Goal: Transaction & Acquisition: Purchase product/service

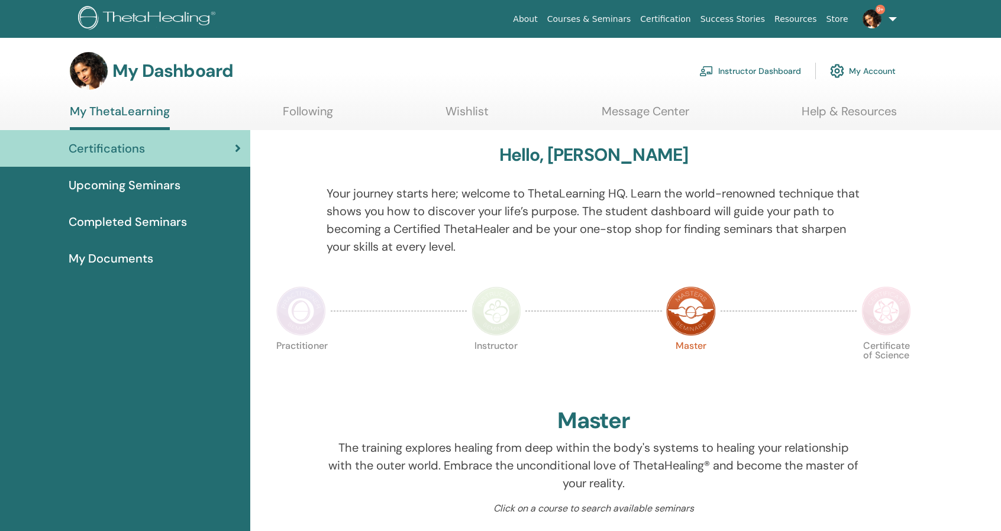
click at [746, 70] on link "Instructor Dashboard" at bounding box center [750, 71] width 102 height 26
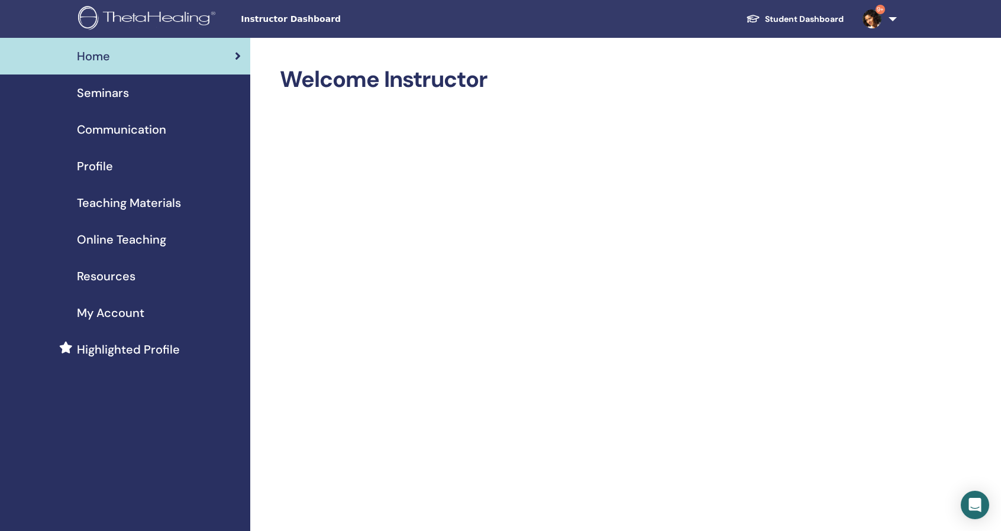
click at [142, 241] on span "Online Teaching" at bounding box center [121, 240] width 89 height 18
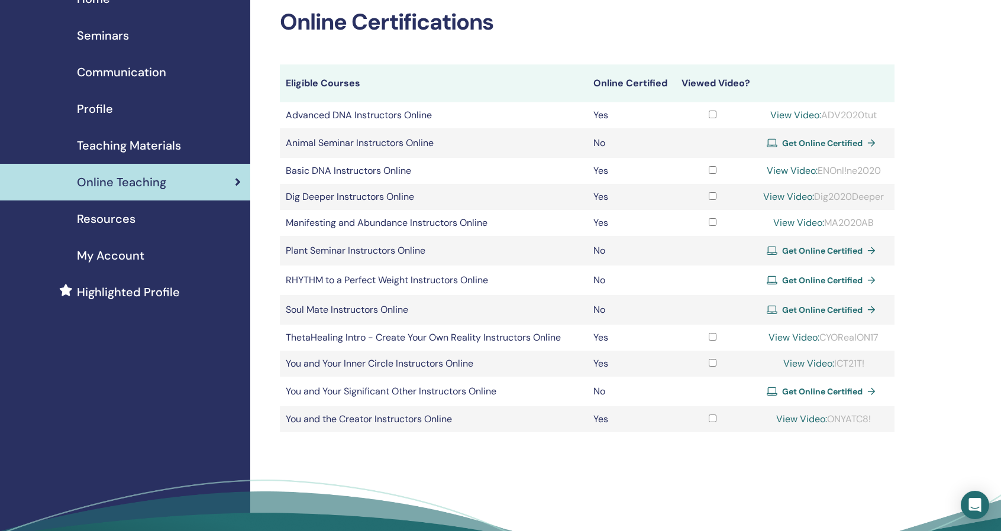
scroll to position [59, 0]
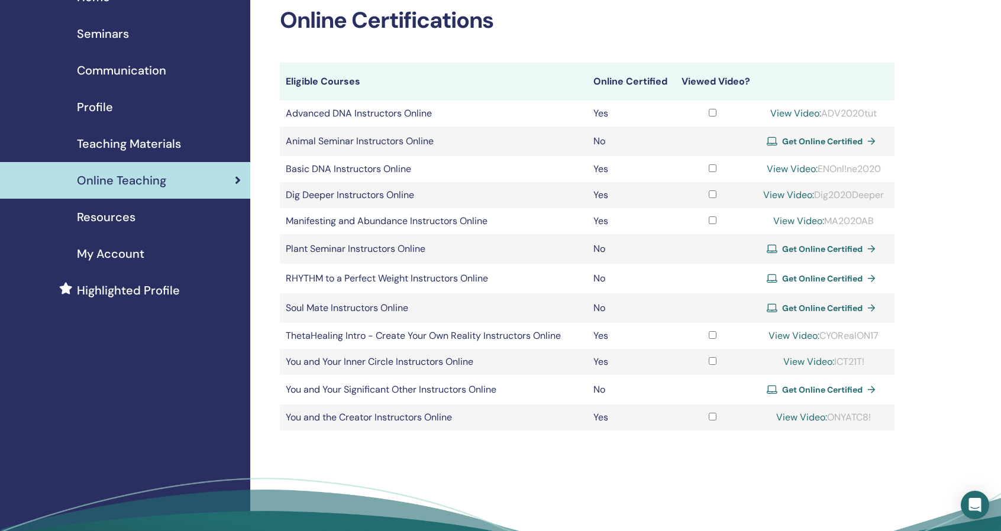
click at [839, 389] on span "Get Online Certified" at bounding box center [822, 390] width 80 height 11
